Goal: Obtain resource: Obtain resource

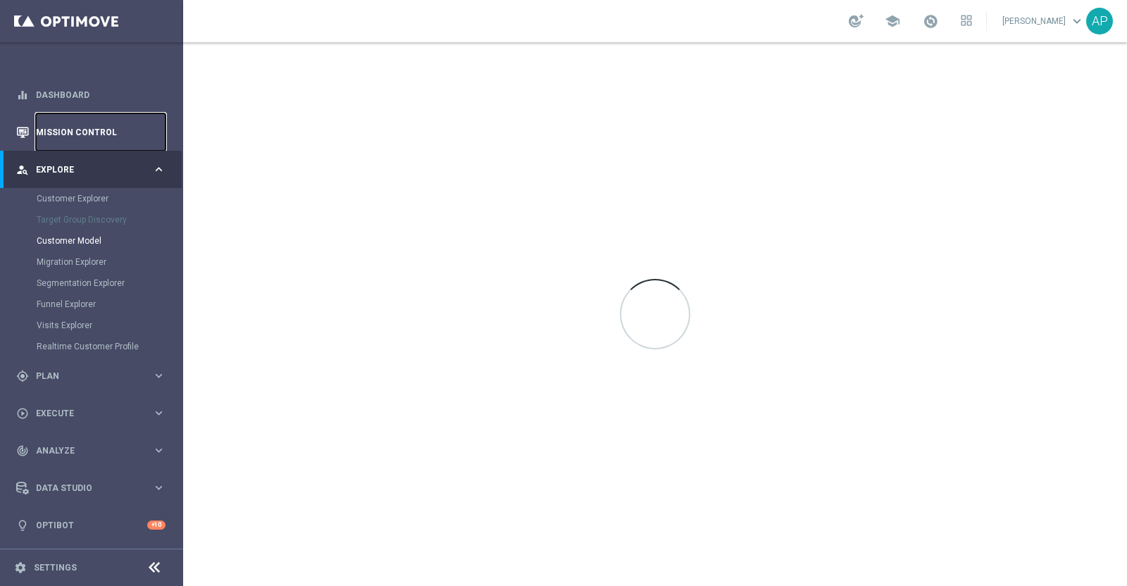
click at [96, 128] on link "Mission Control" at bounding box center [101, 131] width 130 height 37
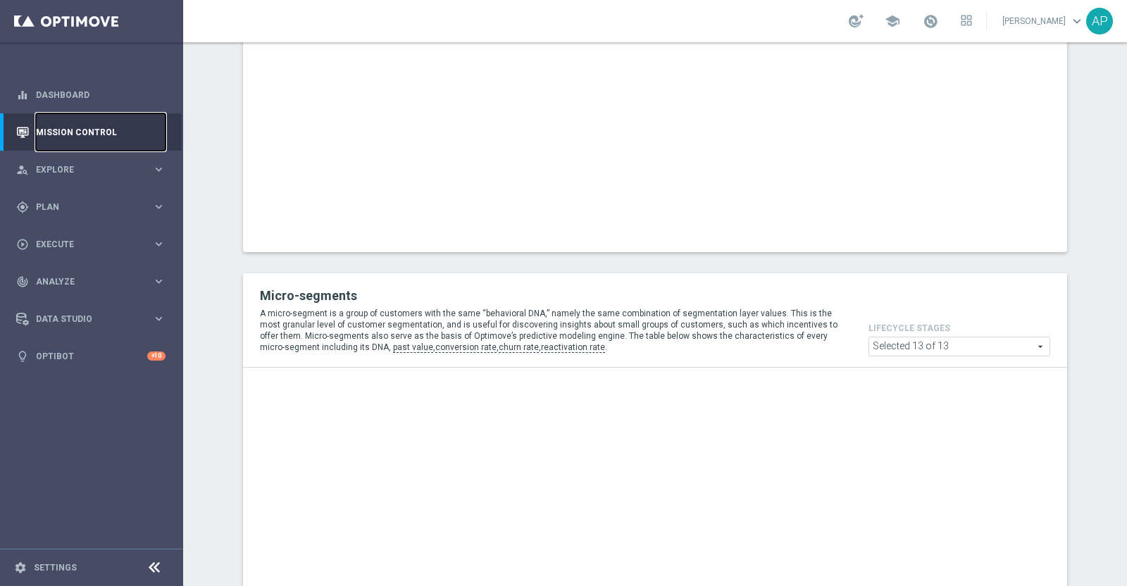
scroll to position [528, 0]
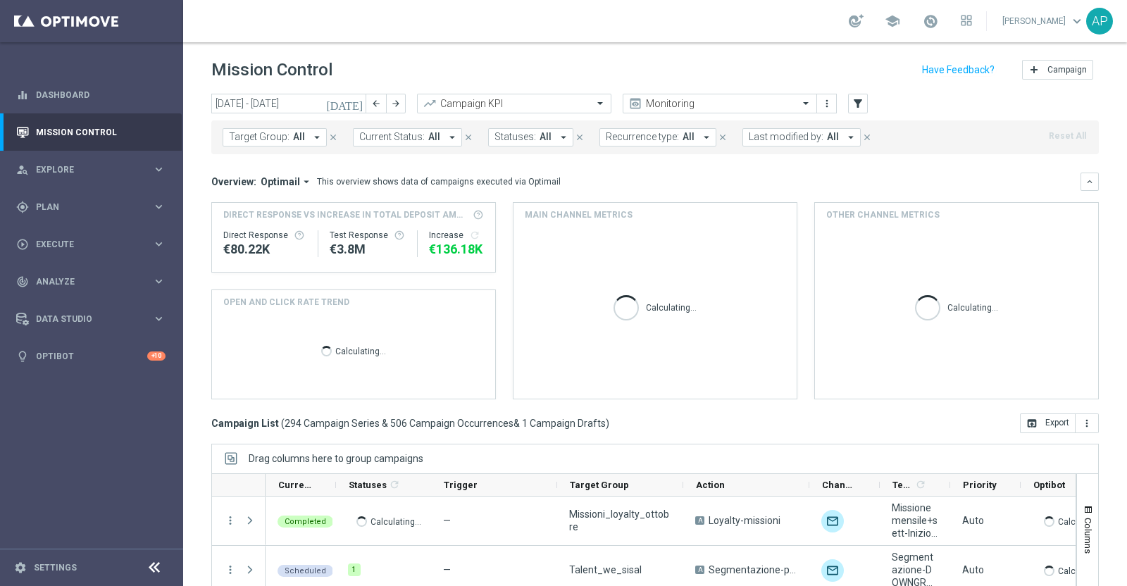
click at [356, 104] on icon "today" at bounding box center [345, 103] width 38 height 13
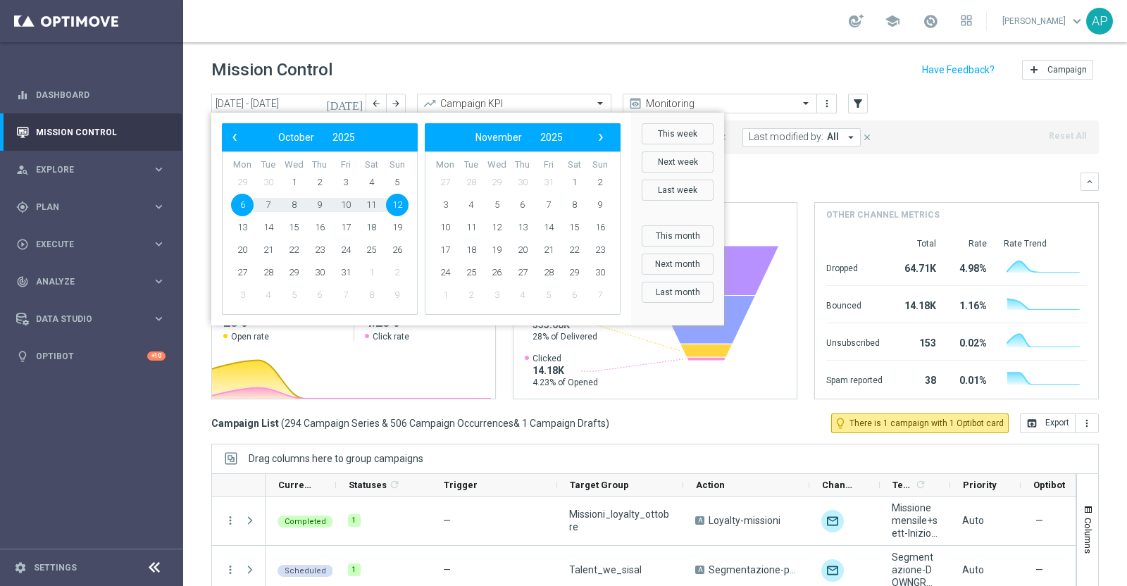
click at [265, 175] on span "30" at bounding box center [268, 182] width 23 height 23
click at [238, 133] on span "‹" at bounding box center [234, 137] width 18 height 18
click at [292, 179] on span "3" at bounding box center [293, 182] width 23 height 23
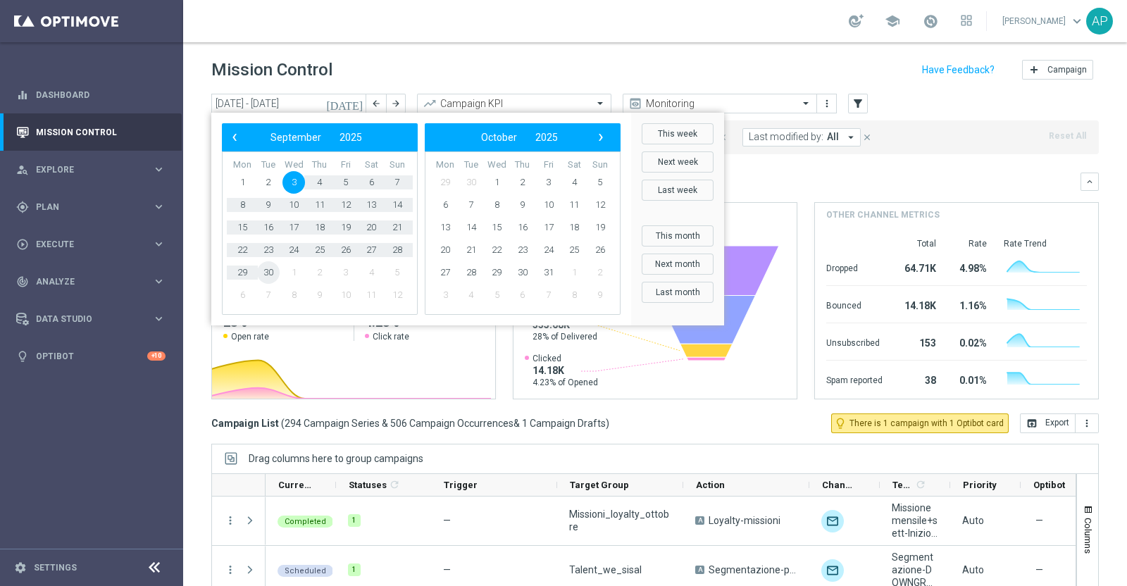
click at [276, 267] on span "30" at bounding box center [268, 272] width 23 height 23
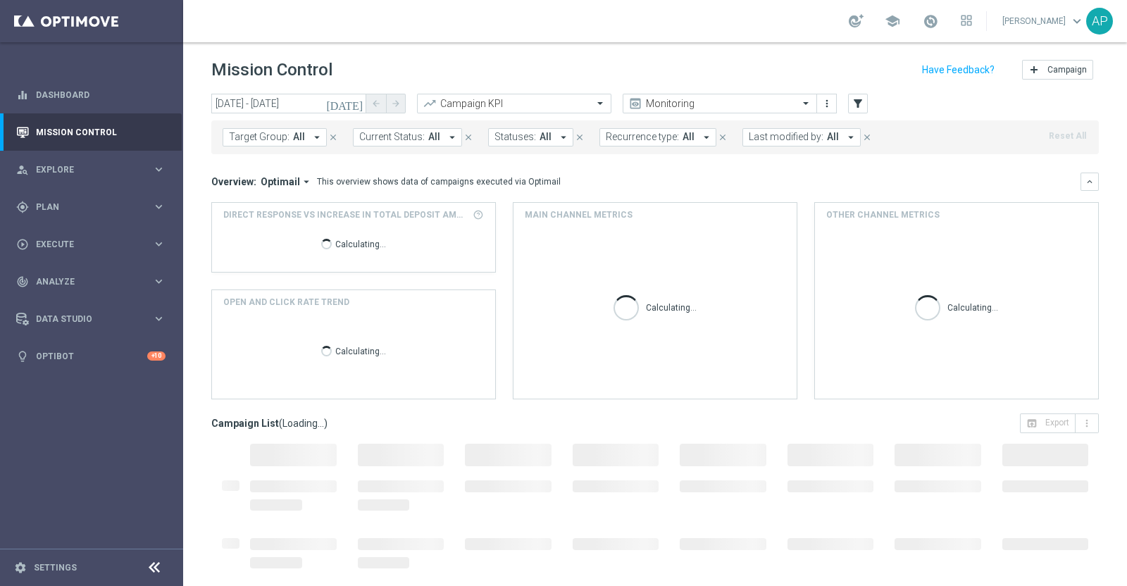
click at [354, 107] on icon "today" at bounding box center [345, 103] width 38 height 13
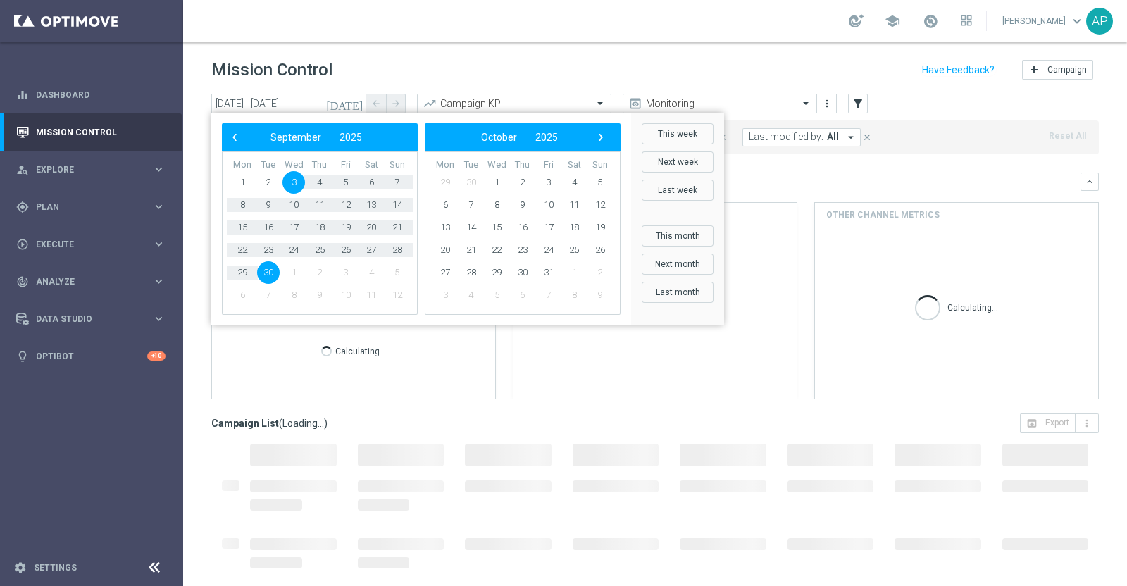
click at [268, 269] on span "30" at bounding box center [268, 272] width 23 height 23
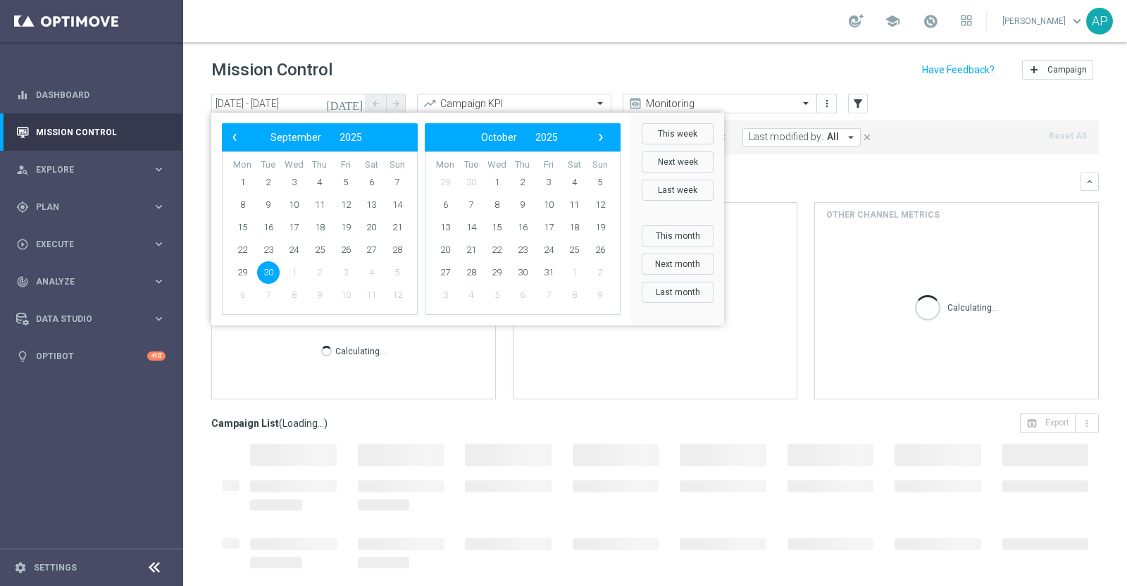
click at [268, 269] on span "30" at bounding box center [268, 272] width 23 height 23
type input "30 Sep 2025 - 30 Sep 2025"
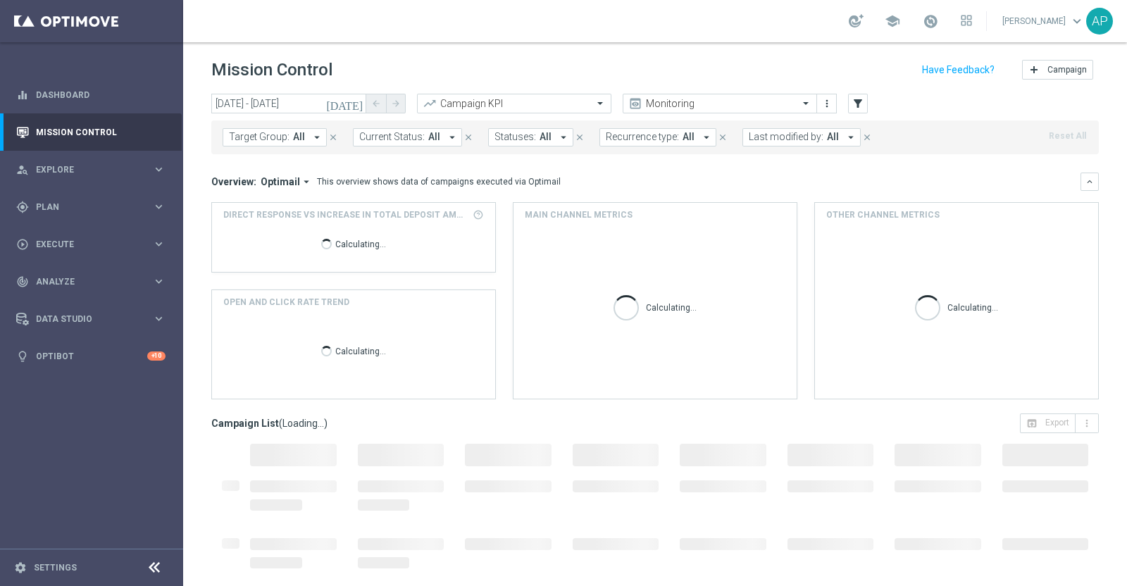
click at [768, 134] on span "Last modified by:" at bounding box center [786, 137] width 75 height 12
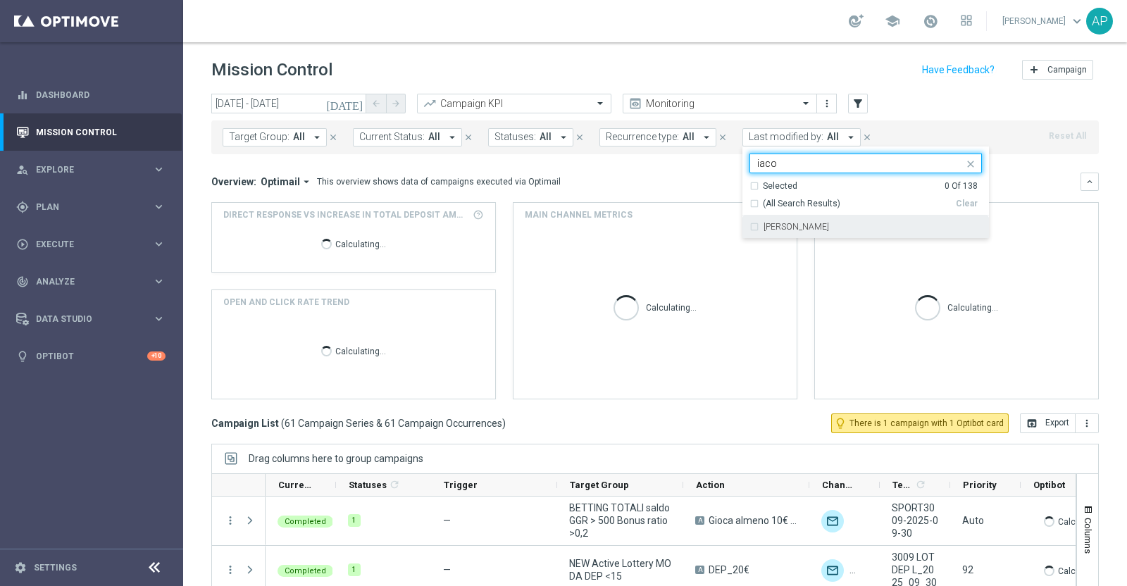
click at [797, 225] on label "Antonio Iacovone" at bounding box center [797, 227] width 66 height 8
type input "iaco"
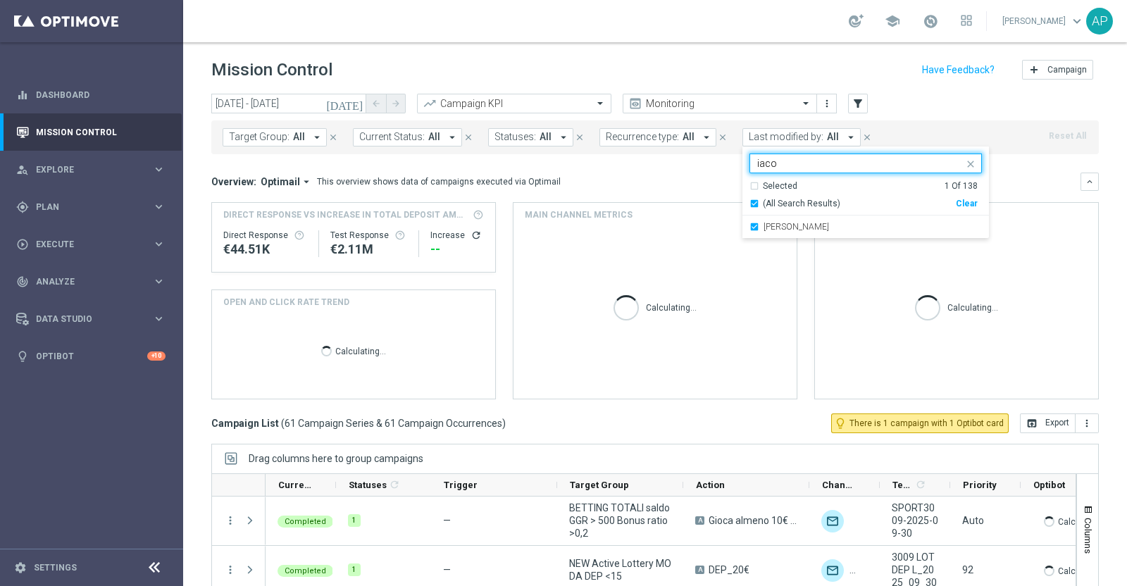
drag, startPoint x: 776, startPoint y: 158, endPoint x: 718, endPoint y: 161, distance: 57.8
click at [718, 161] on div "today 30 Sep 2025 - 30 Sep 2025 arrow_back arrow_forward Campaign KPI trending_…" at bounding box center [655, 334] width 944 height 480
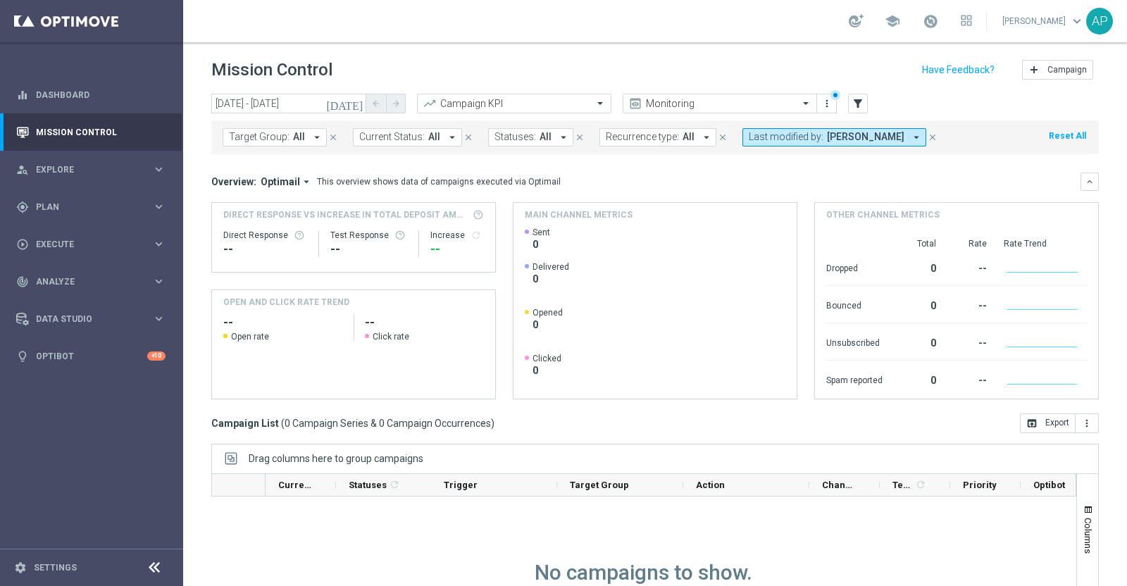
click at [862, 139] on span "Antonio Iacovone" at bounding box center [865, 137] width 77 height 12
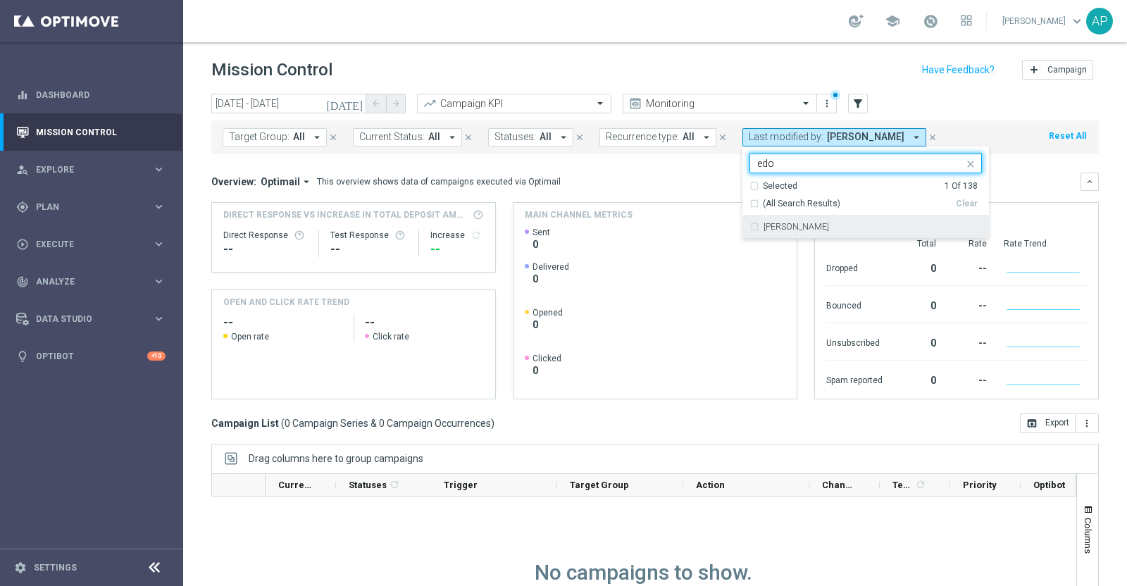
click at [803, 225] on label "Edoardo Ellena" at bounding box center [797, 227] width 66 height 8
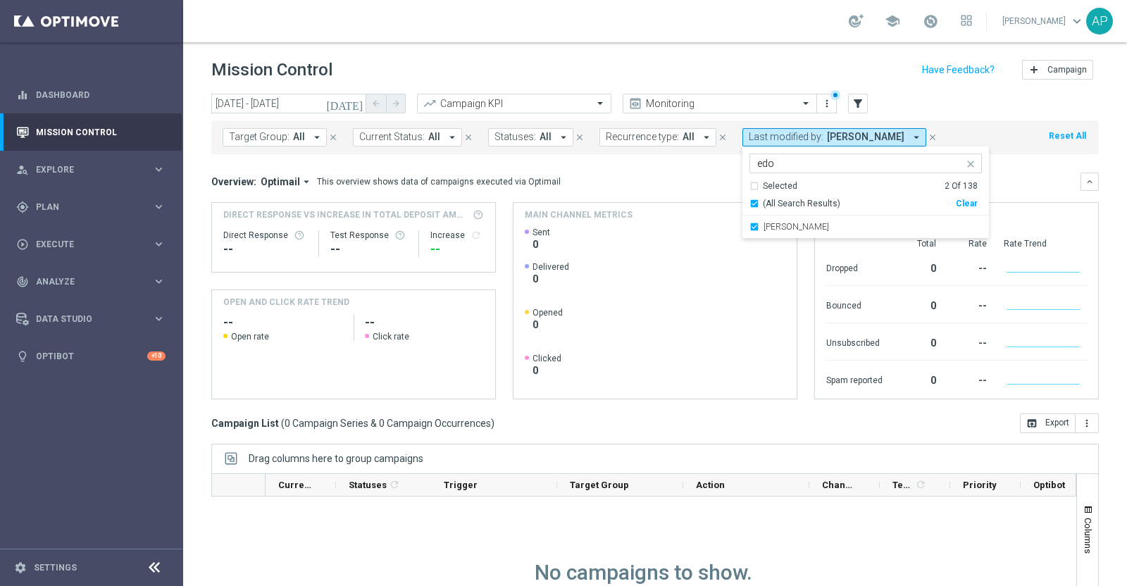
click at [776, 156] on div "Selected 2 of 138 edo" at bounding box center [856, 163] width 213 height 18
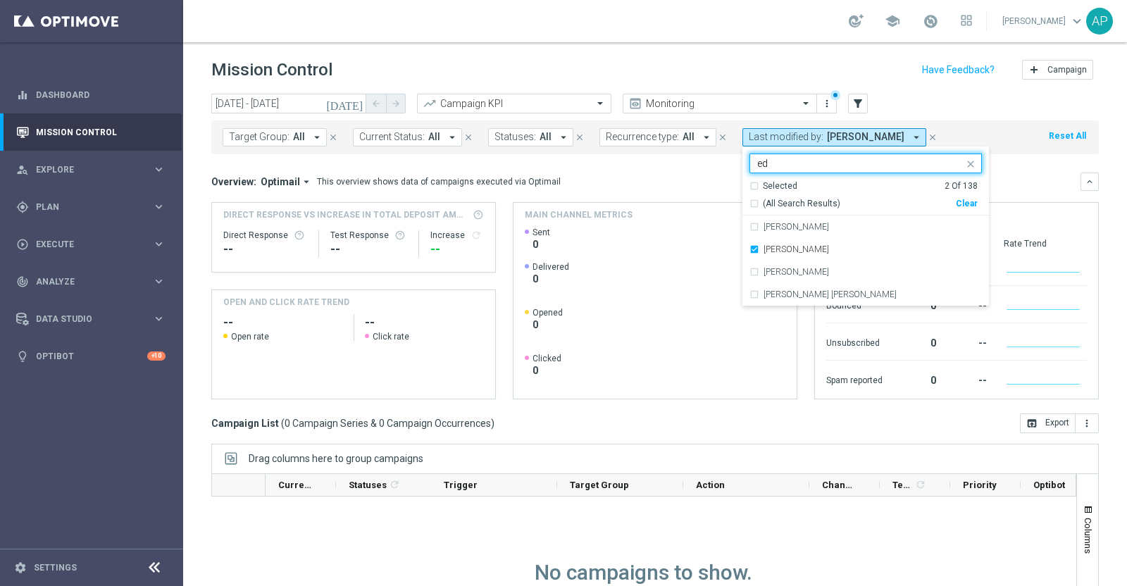
type input "e"
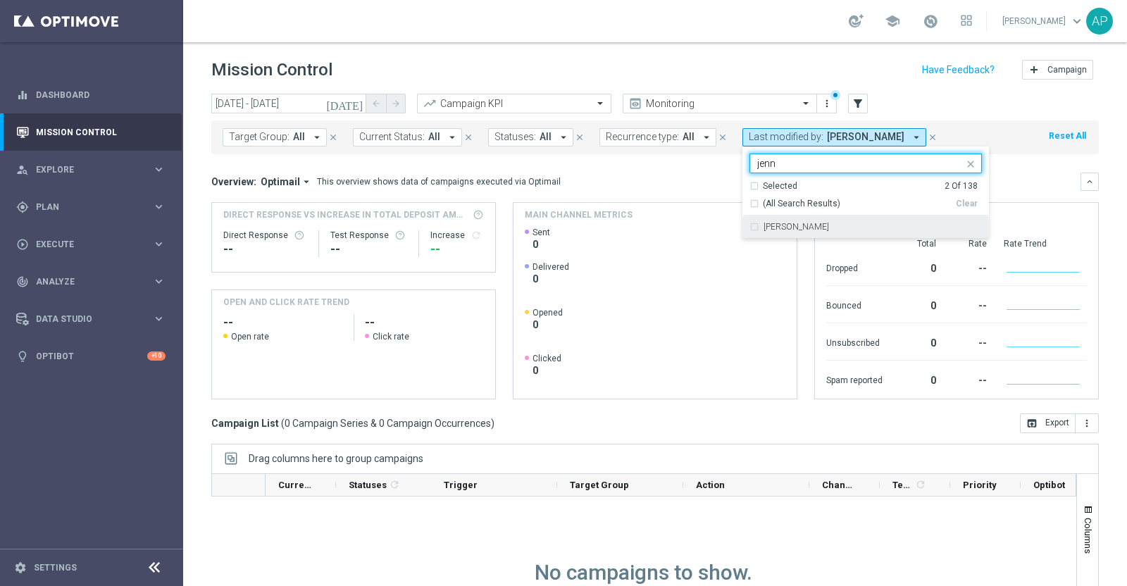
click at [781, 229] on label "Jennyffer Gonzalez" at bounding box center [797, 227] width 66 height 8
type input "jenn"
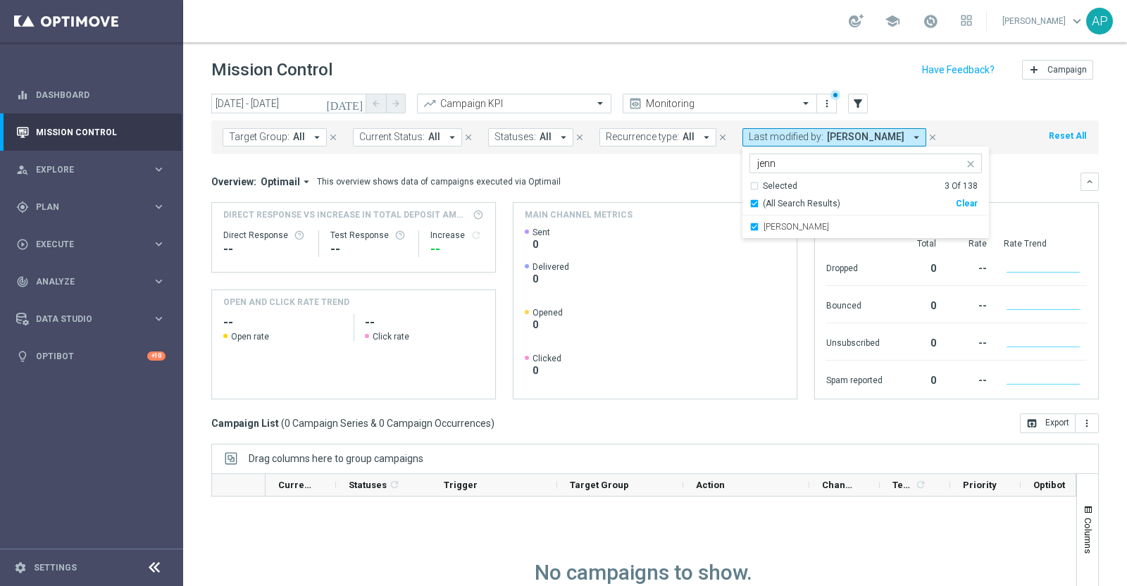
click at [1014, 165] on mini-dashboard "Overview: Optimail arrow_drop_down This overview shows data of campaigns execut…" at bounding box center [655, 283] width 888 height 259
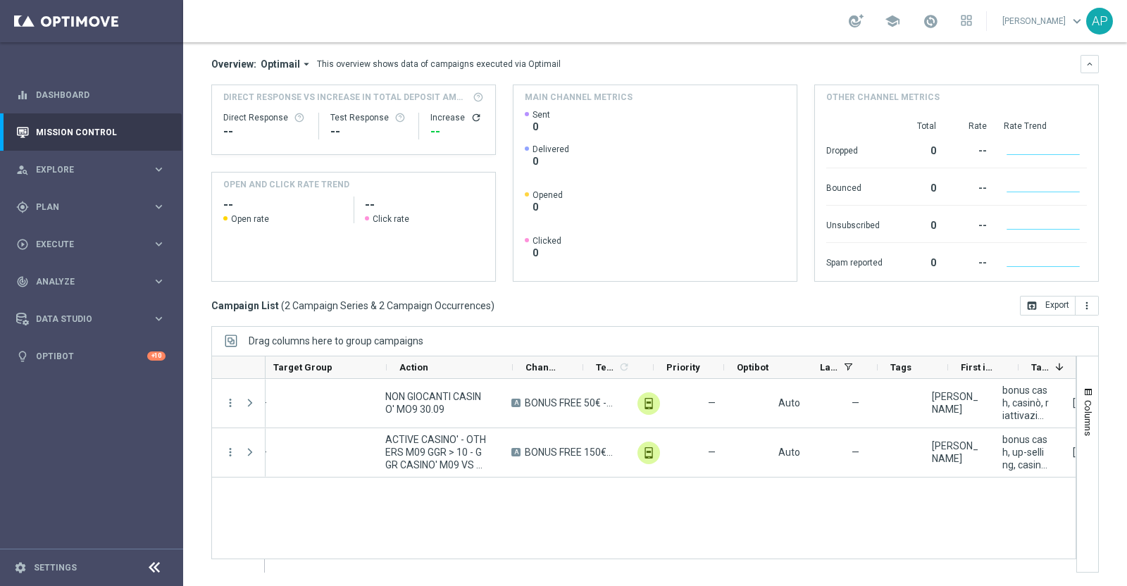
scroll to position [0, 392]
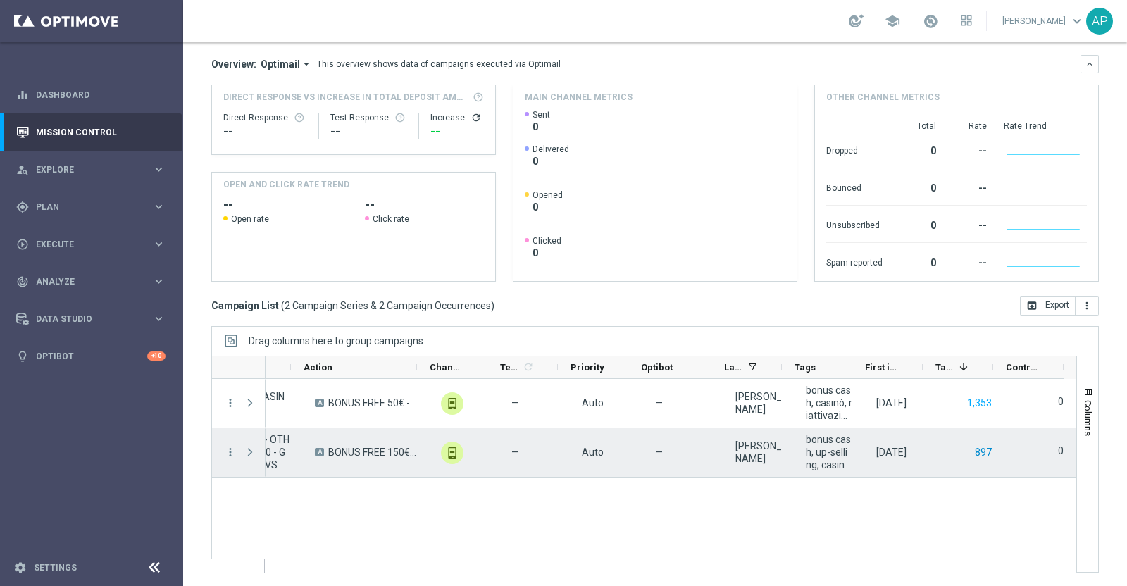
click at [977, 456] on button "897" at bounding box center [983, 453] width 20 height 18
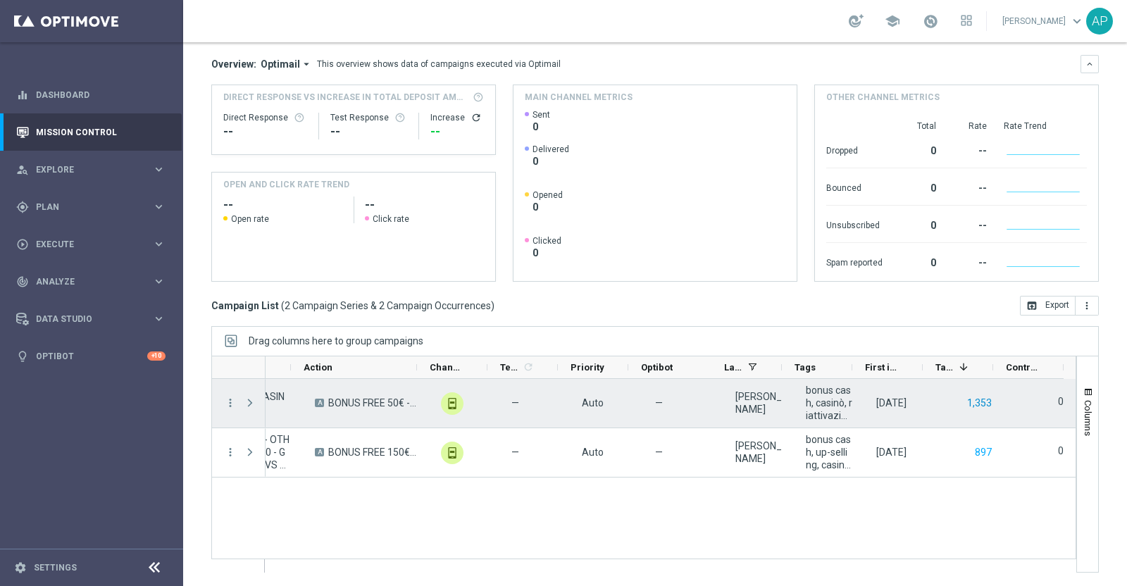
click at [969, 401] on button "1,353" at bounding box center [979, 403] width 27 height 18
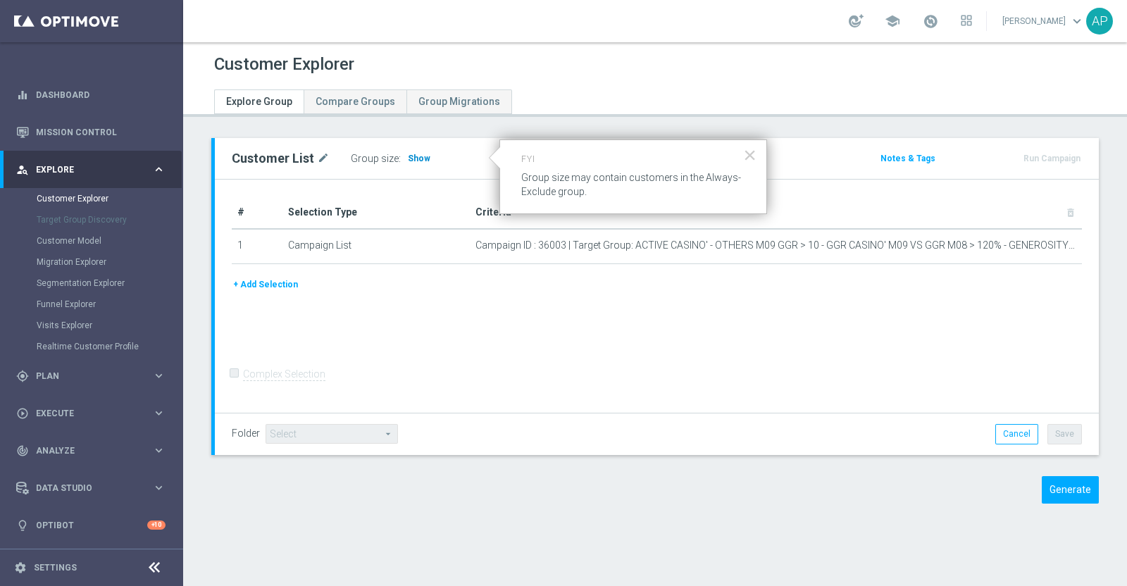
click at [419, 155] on span "Show" at bounding box center [419, 159] width 23 height 10
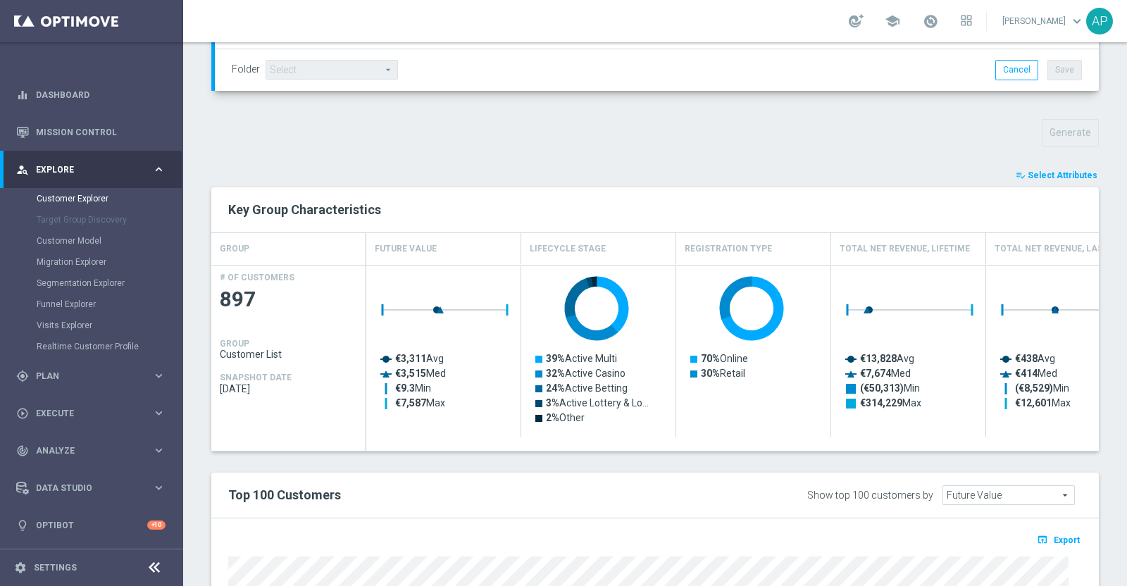
scroll to position [743, 0]
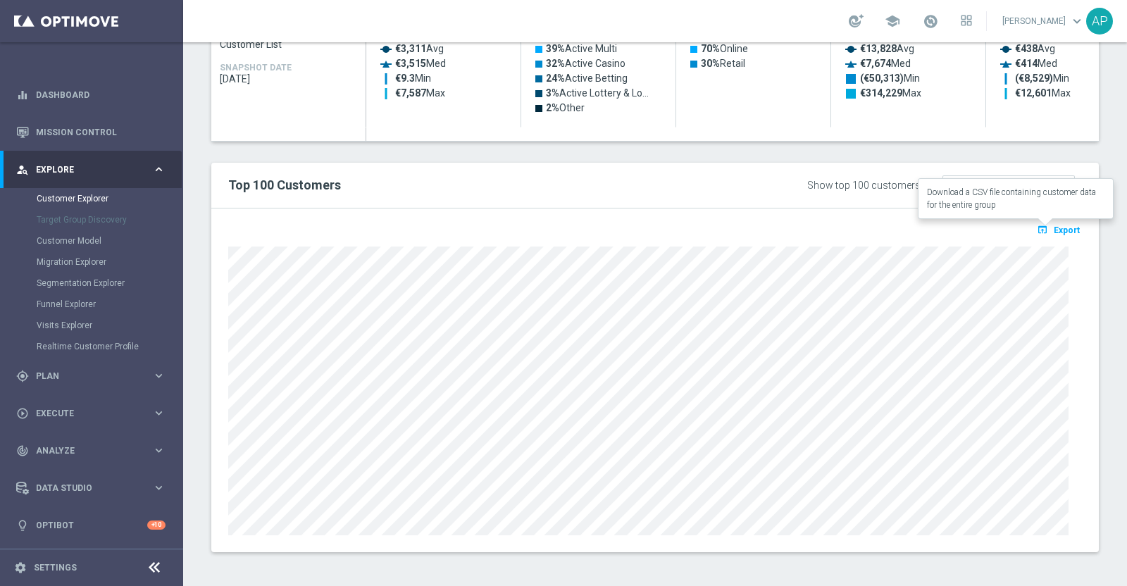
click at [1054, 225] on span "Export" at bounding box center [1067, 230] width 26 height 10
drag, startPoint x: 988, startPoint y: 228, endPoint x: 1013, endPoint y: 210, distance: 30.7
click at [1013, 210] on div "open_in_browser Export Loading" at bounding box center [655, 380] width 888 height 344
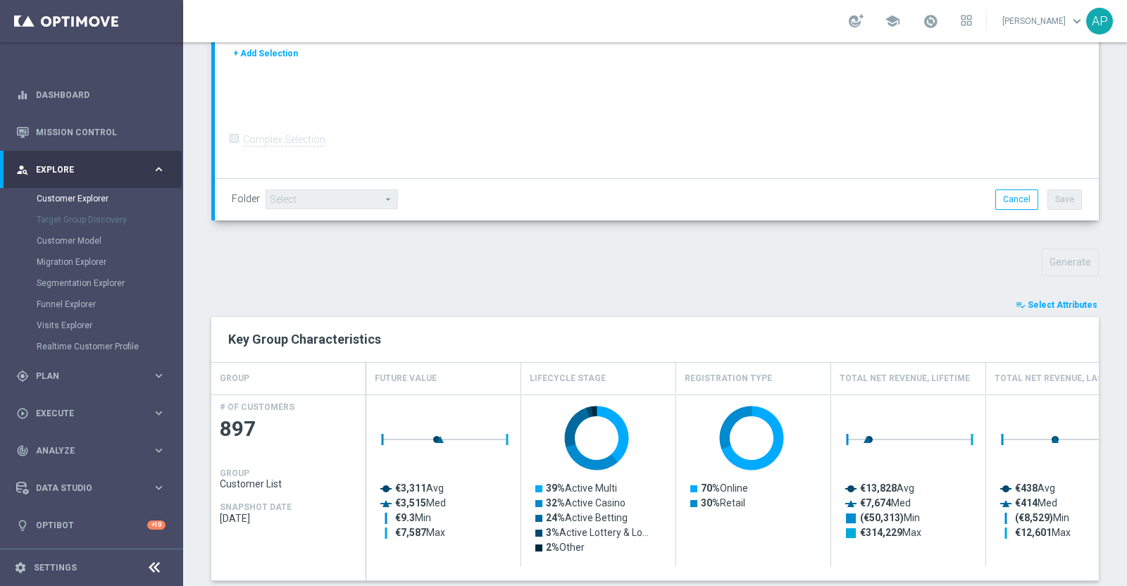
scroll to position [391, 0]
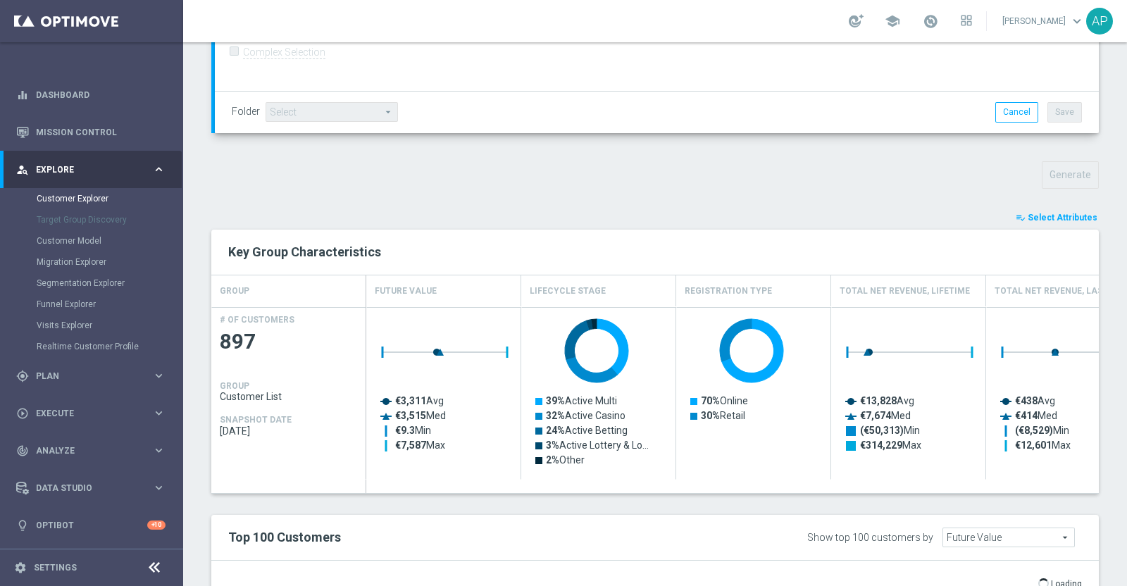
click at [1050, 213] on span "Select Attributes" at bounding box center [1063, 218] width 70 height 10
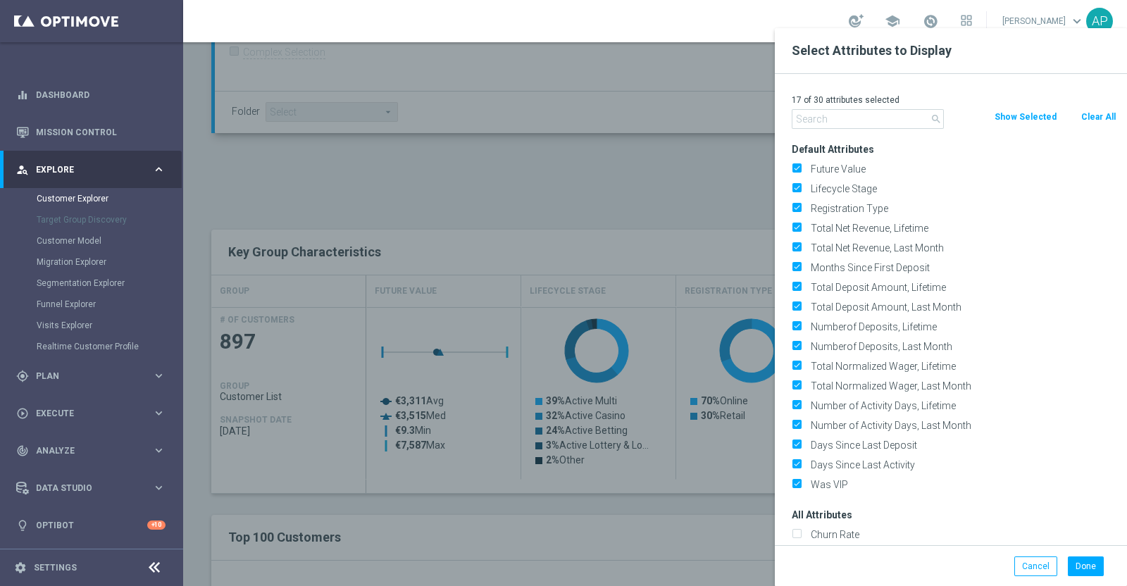
click at [1098, 113] on button "Clear All" at bounding box center [1098, 116] width 37 height 15
checkbox input "false"
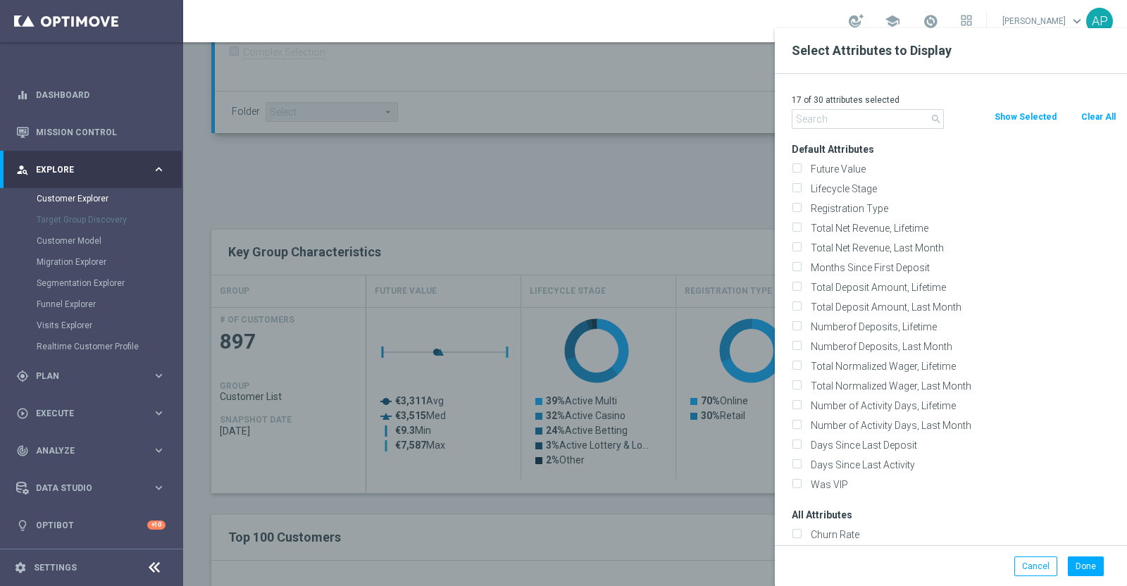
checkbox input "false"
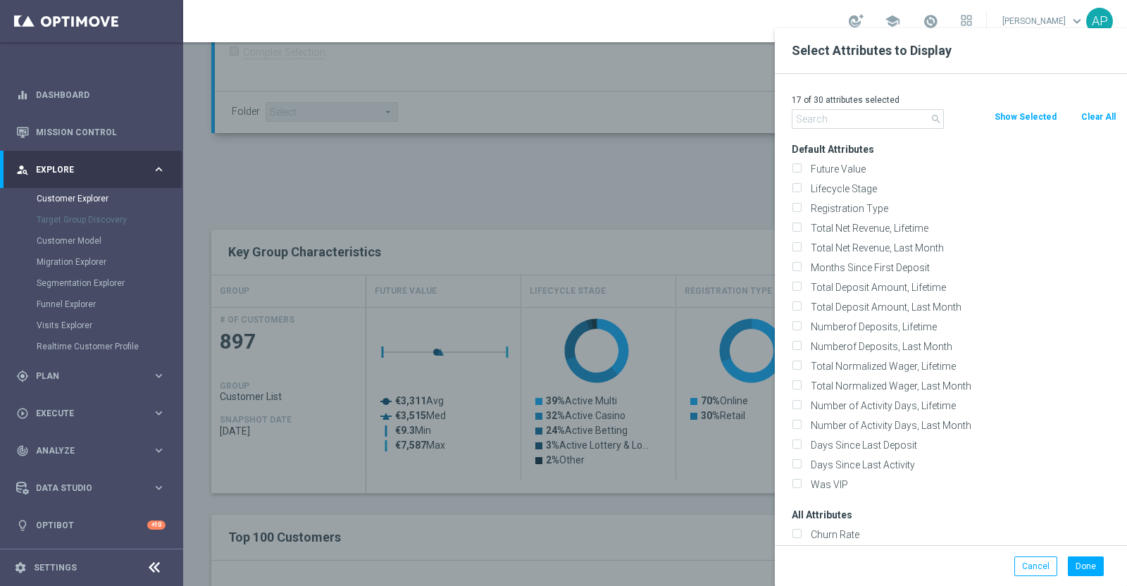
checkbox input "false"
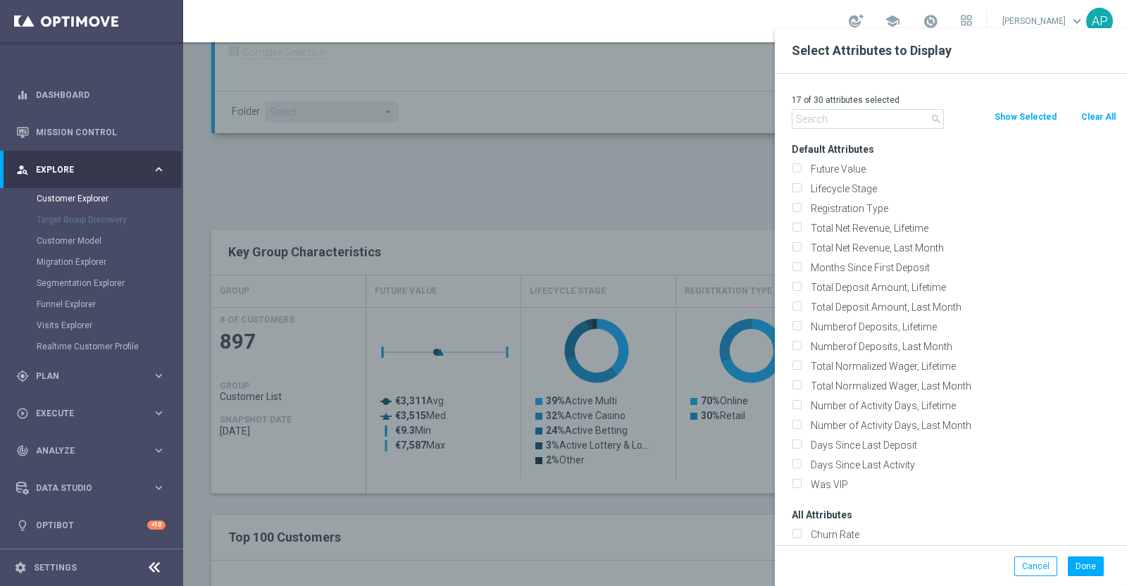
checkbox input "false"
click at [905, 116] on input "text" at bounding box center [868, 119] width 152 height 20
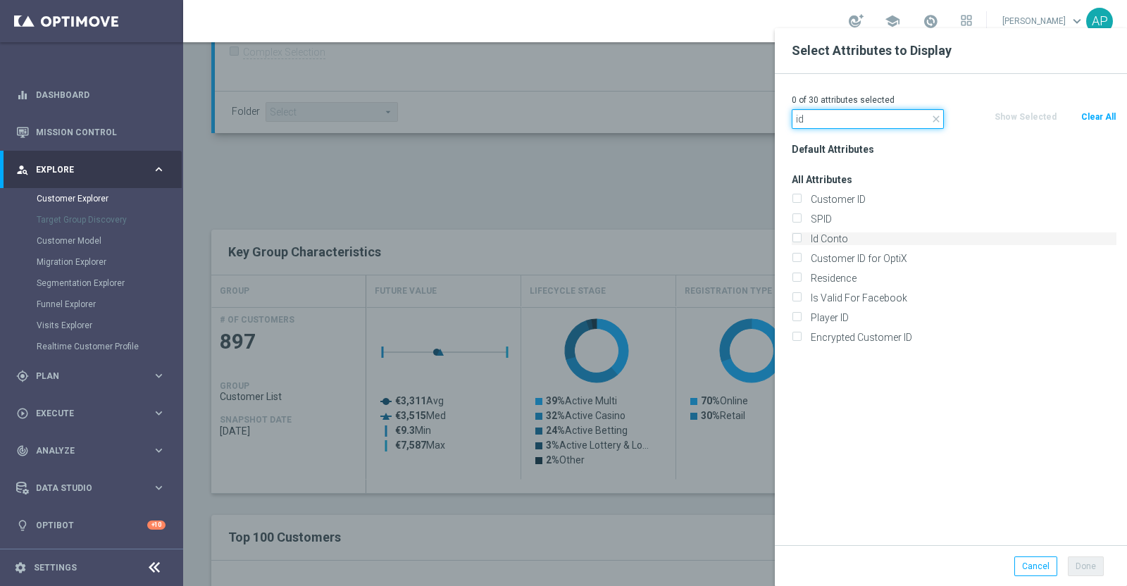
type input "id"
click at [828, 235] on label "Id Conto" at bounding box center [961, 238] width 311 height 13
click at [801, 236] on input "Id Conto" at bounding box center [796, 240] width 9 height 9
checkbox input "true"
click at [1085, 559] on button "Done" at bounding box center [1086, 566] width 36 height 20
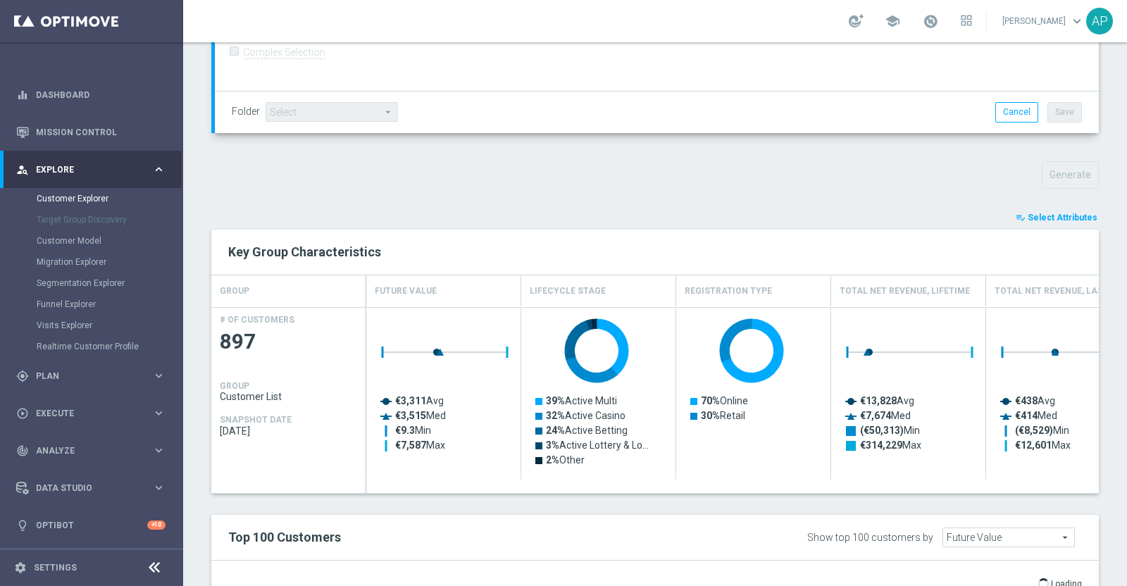
type input "Search"
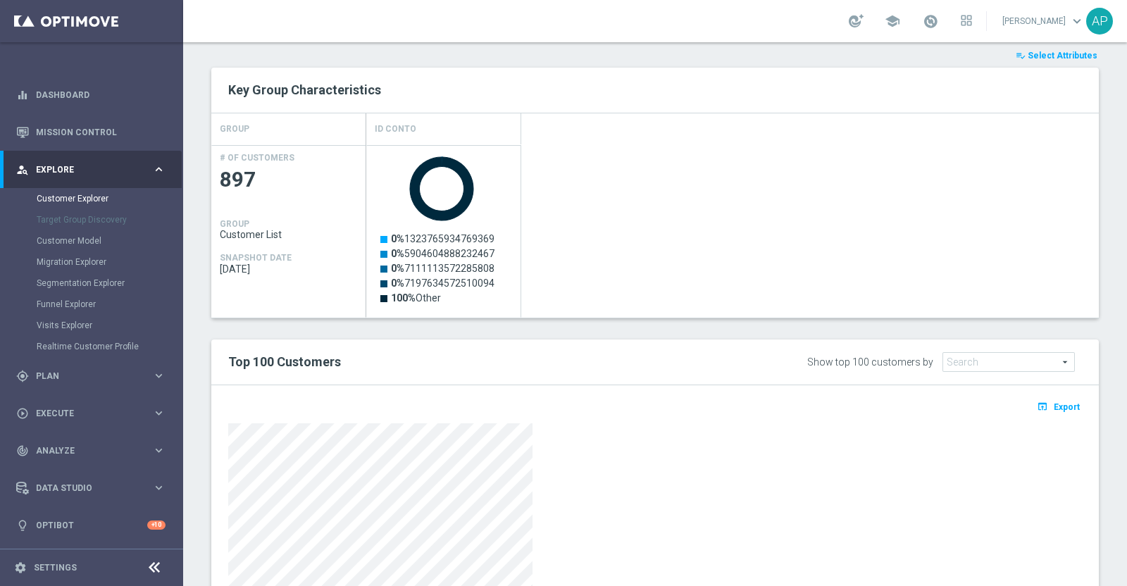
scroll to position [641, 0]
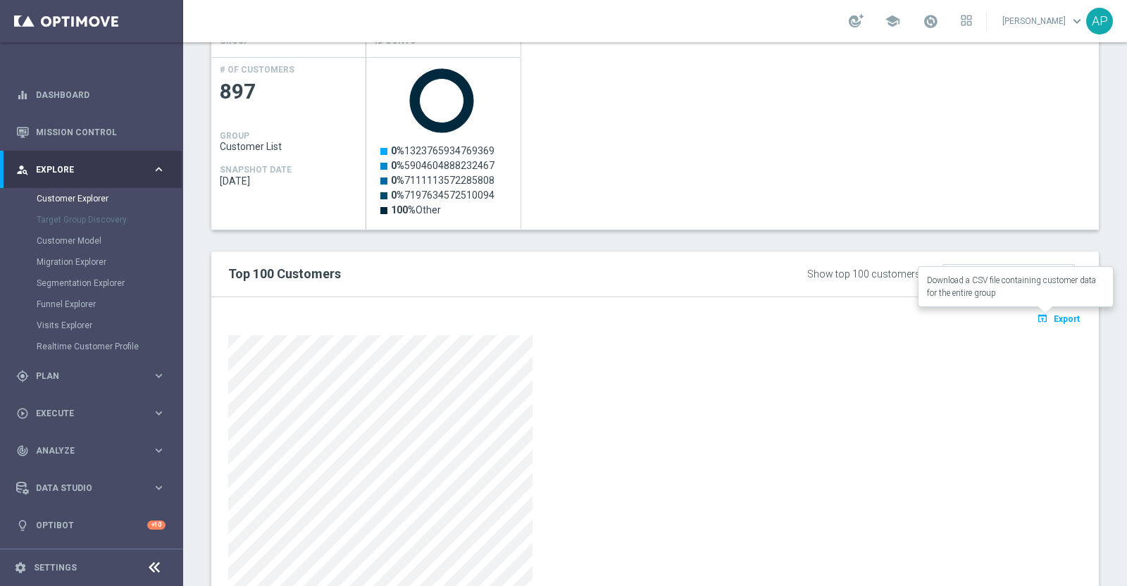
click at [1054, 315] on span "Export" at bounding box center [1067, 319] width 26 height 10
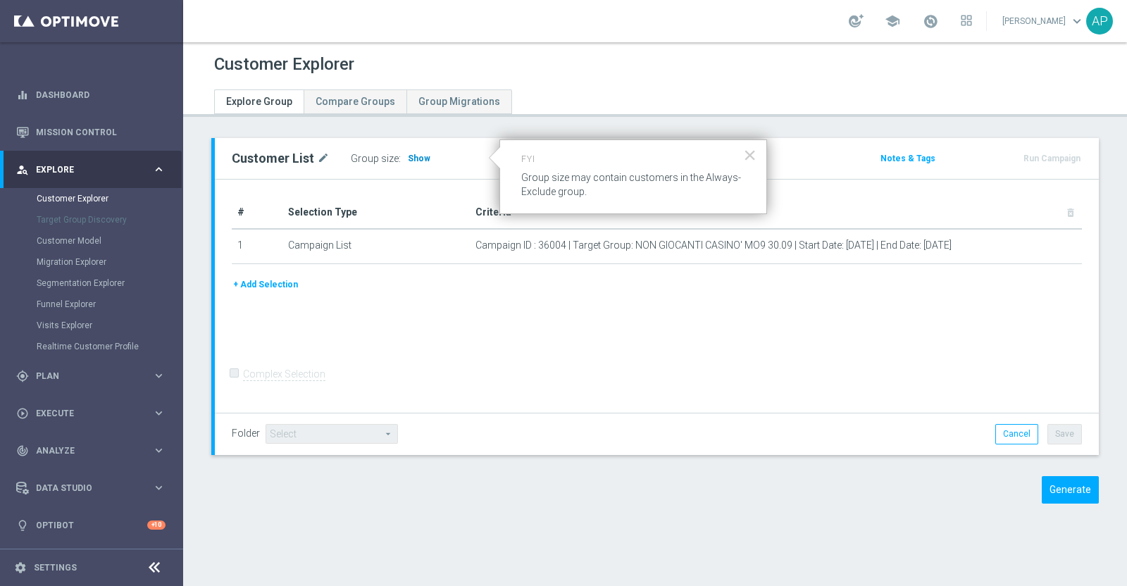
click at [412, 156] on span "Show" at bounding box center [419, 159] width 23 height 10
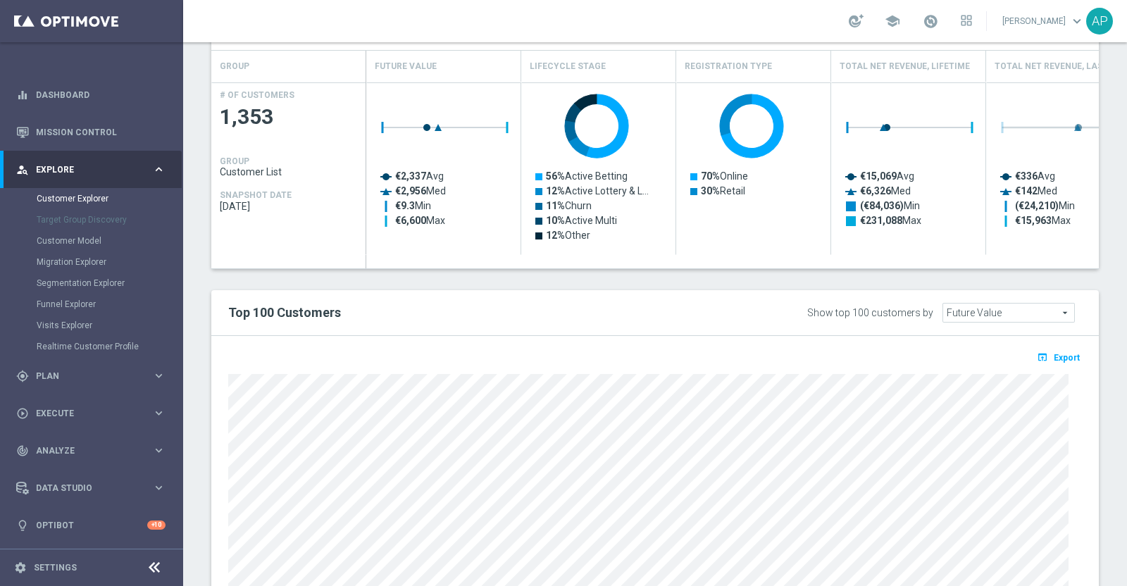
scroll to position [440, 0]
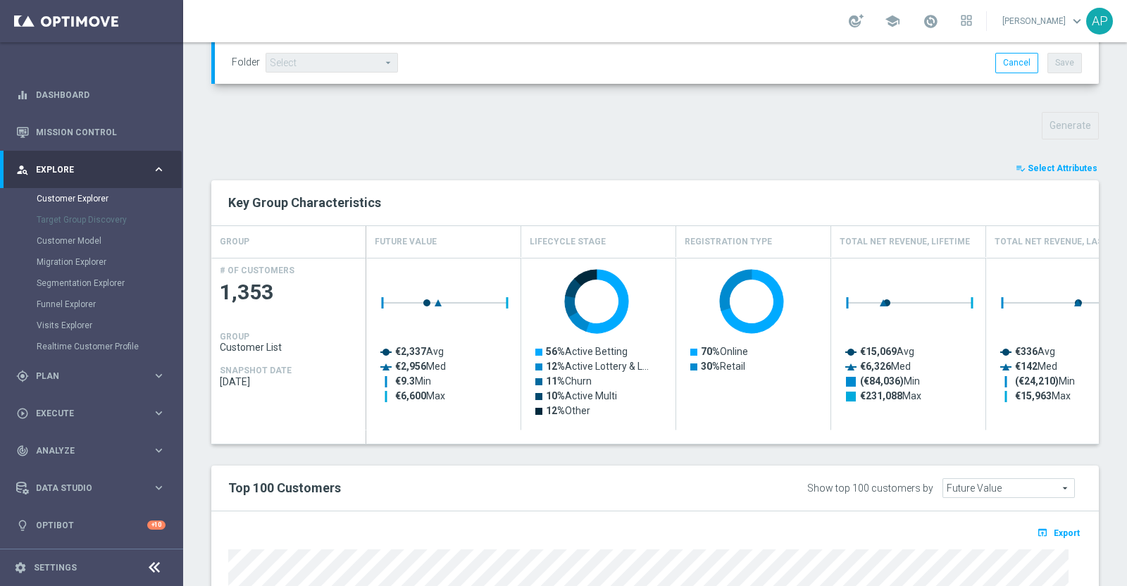
click at [1052, 168] on span "Select Attributes" at bounding box center [1063, 168] width 70 height 10
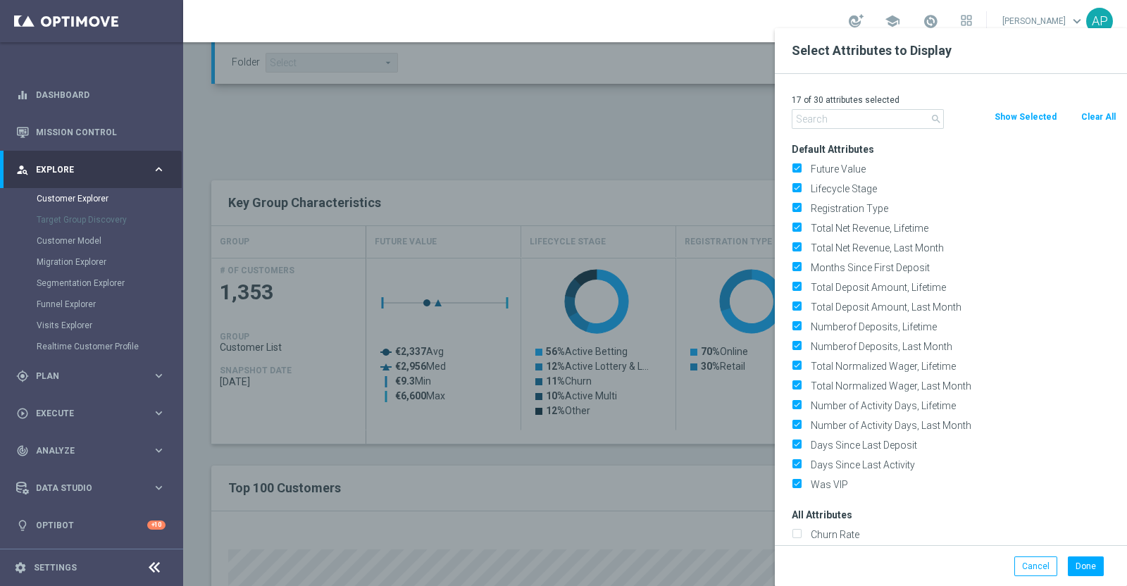
click at [1102, 116] on button "Clear All" at bounding box center [1098, 116] width 37 height 15
checkbox input "false"
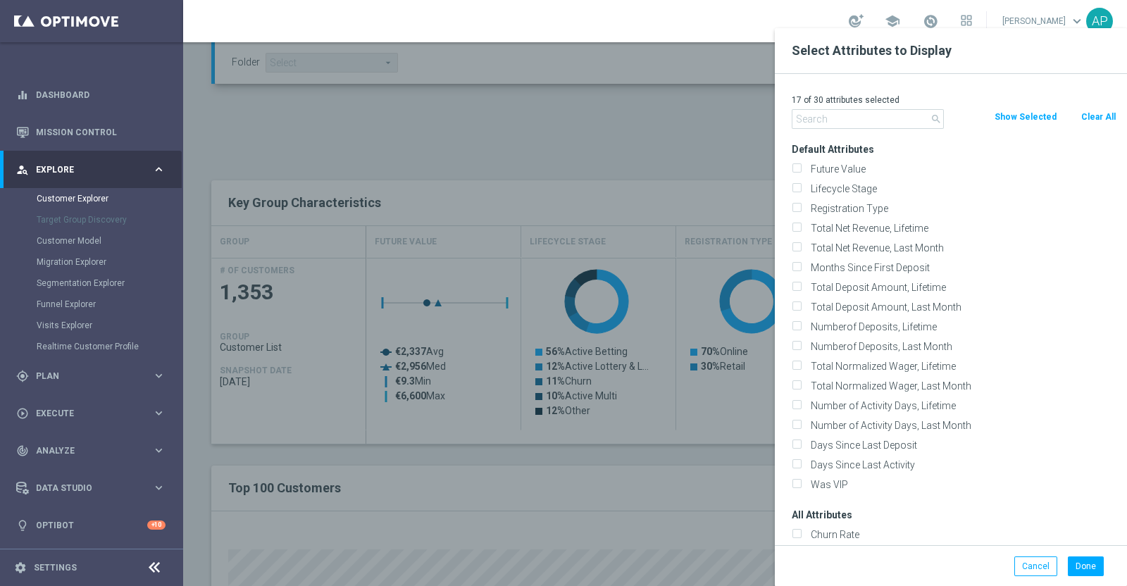
checkbox input "false"
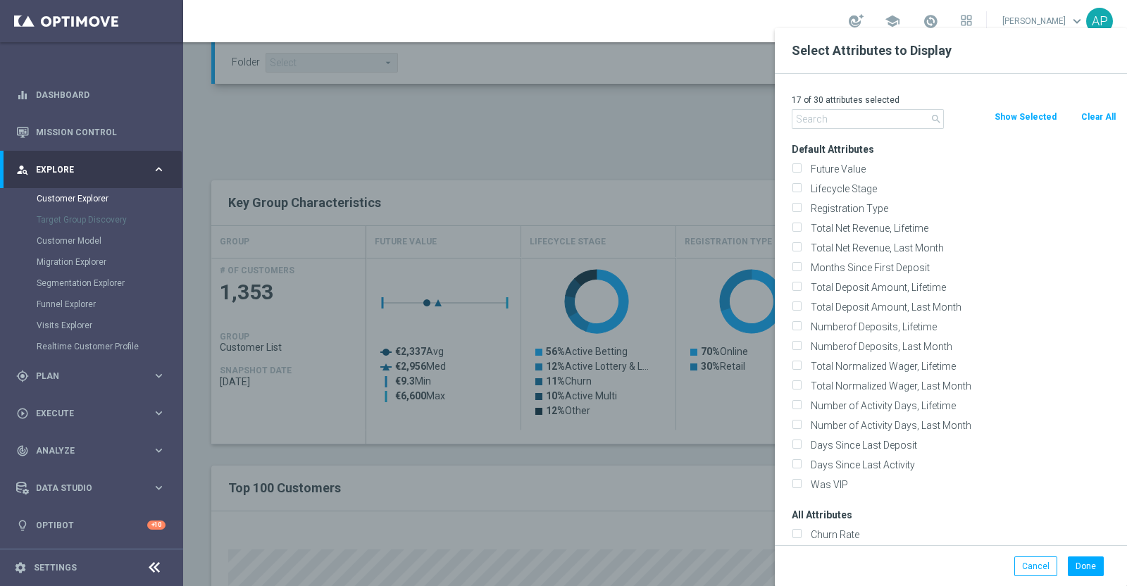
checkbox input "false"
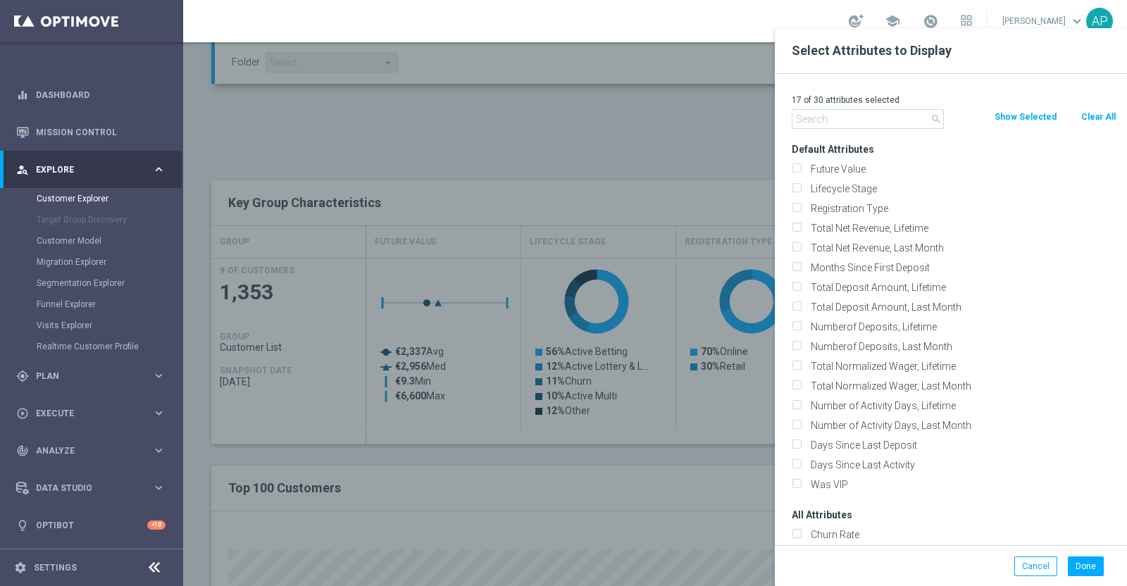
checkbox input "false"
click at [888, 113] on input "text" at bounding box center [868, 119] width 152 height 20
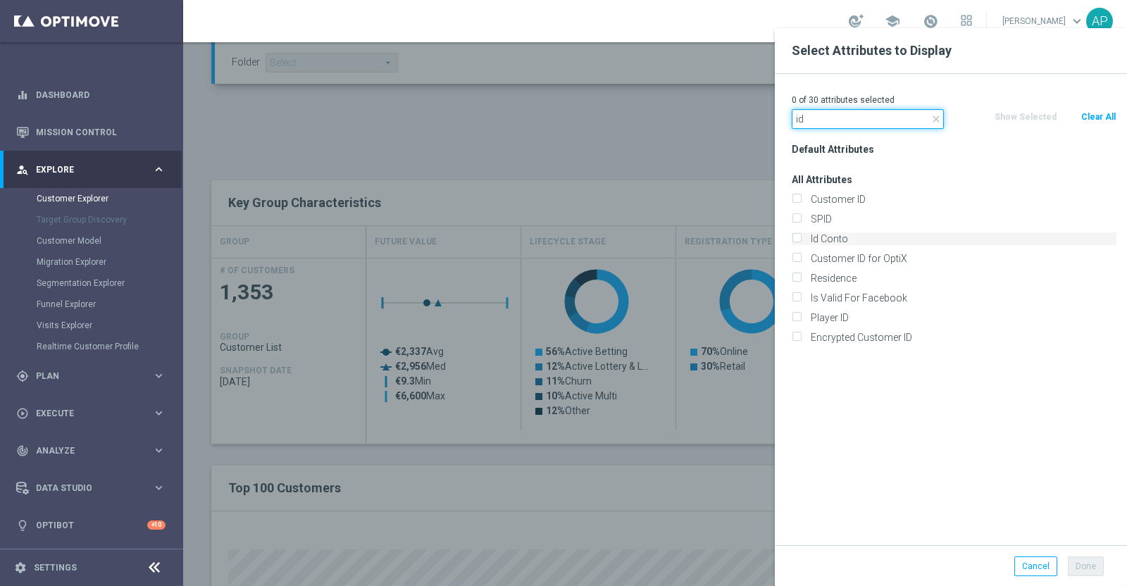
type input "id"
click at [828, 234] on label "Id Conto" at bounding box center [961, 238] width 311 height 13
click at [801, 236] on input "Id Conto" at bounding box center [796, 240] width 9 height 9
checkbox input "true"
click at [1088, 559] on button "Done" at bounding box center [1086, 566] width 36 height 20
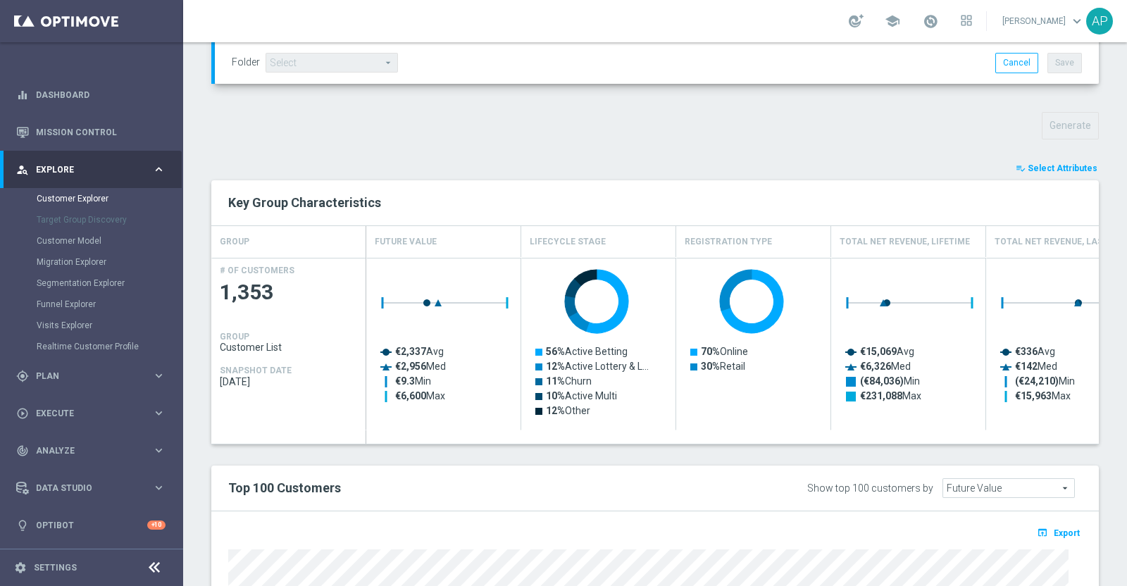
type input "Search"
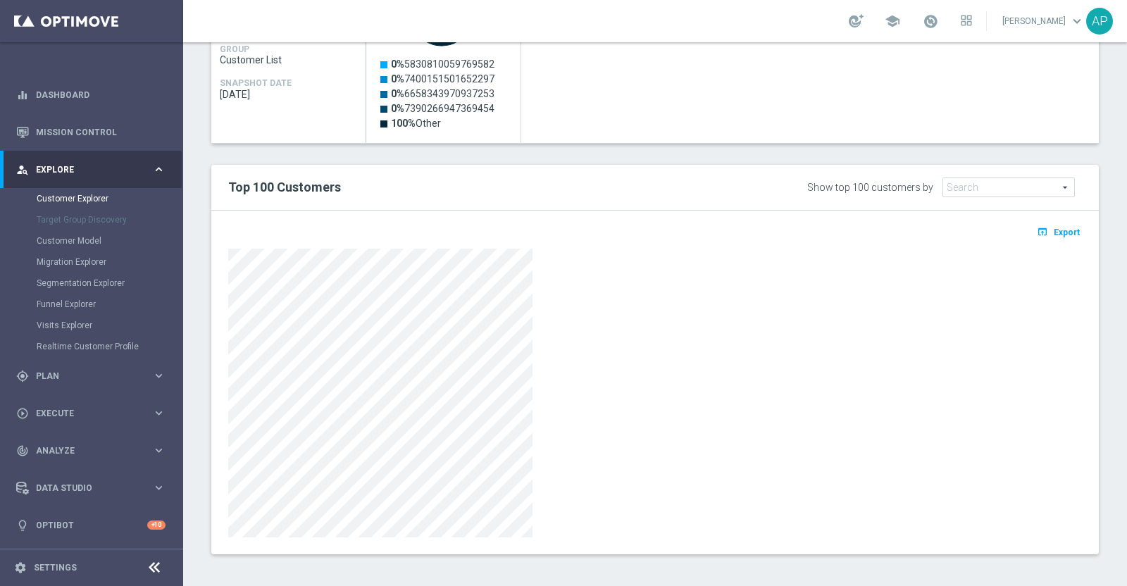
scroll to position [729, 0]
click at [1054, 230] on span "Export" at bounding box center [1067, 231] width 26 height 10
